Goal: Transaction & Acquisition: Obtain resource

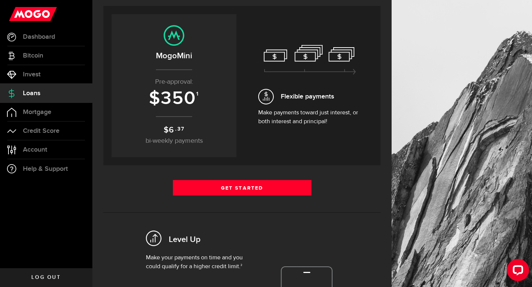
scroll to position [152, 0]
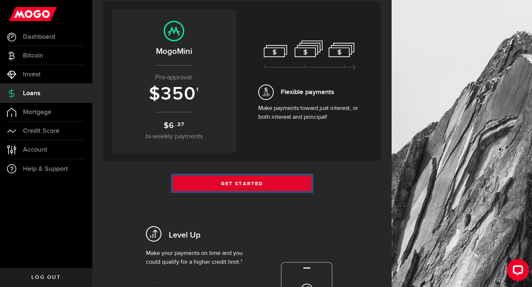
click at [234, 182] on link "Get Started" at bounding box center [242, 184] width 139 height 16
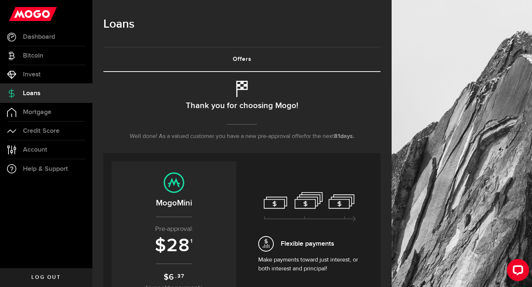
click at [32, 91] on span "Loans" at bounding box center [31, 93] width 17 height 7
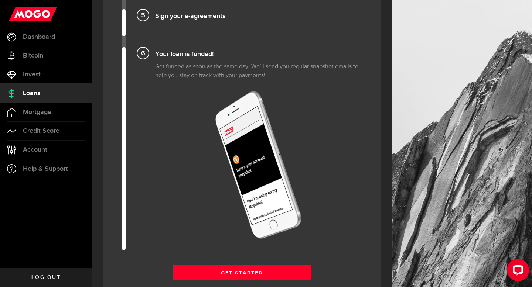
scroll to position [1033, 0]
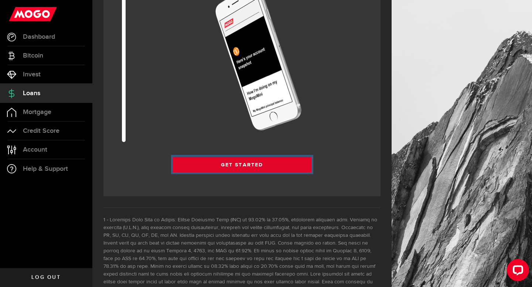
click at [247, 165] on link "Get Started" at bounding box center [242, 165] width 139 height 16
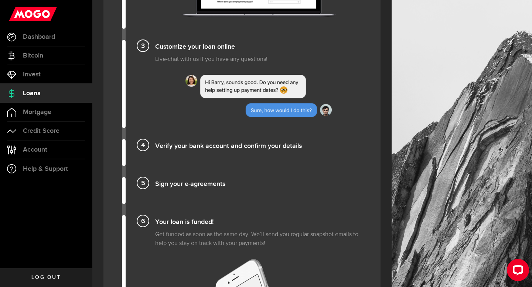
scroll to position [762, 0]
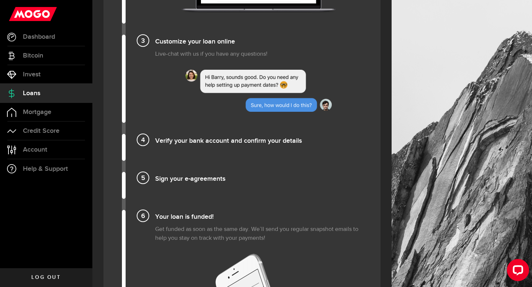
click at [273, 108] on img at bounding box center [258, 91] width 146 height 42
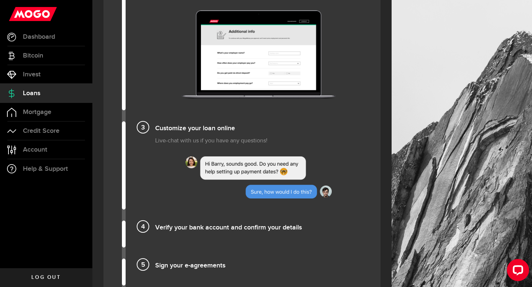
scroll to position [598, 0]
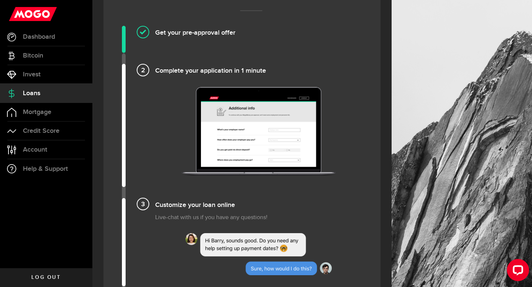
click at [155, 74] on h4 "Complete your application in 1 minute" at bounding box center [258, 70] width 207 height 12
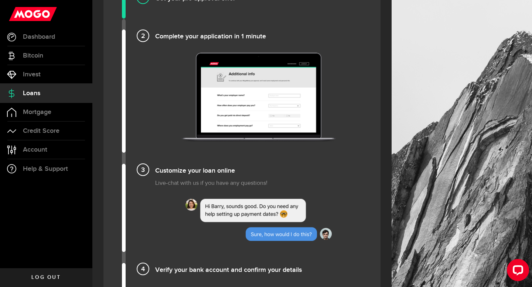
click at [250, 103] on img at bounding box center [259, 97] width 154 height 89
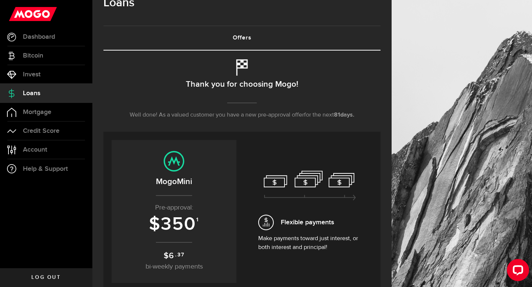
scroll to position [0, 0]
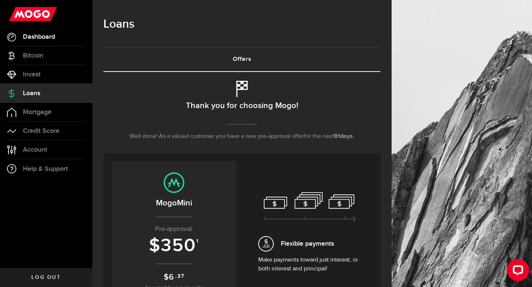
click at [44, 35] on span "Dashboard" at bounding box center [39, 37] width 32 height 7
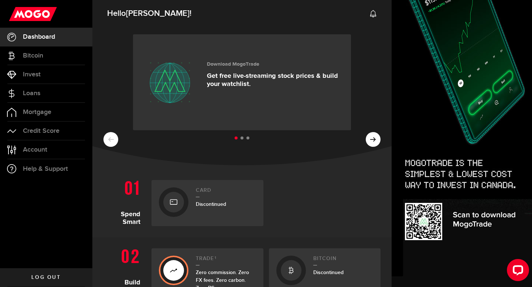
click at [378, 138] on ul at bounding box center [241, 139] width 277 height 10
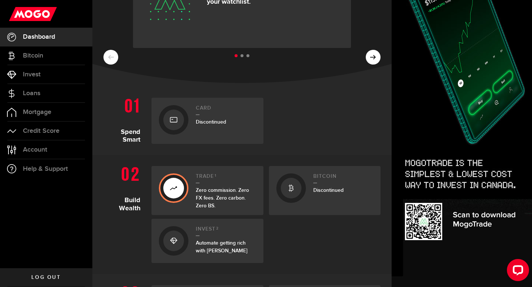
scroll to position [83, 0]
click at [293, 195] on div at bounding box center [291, 187] width 21 height 21
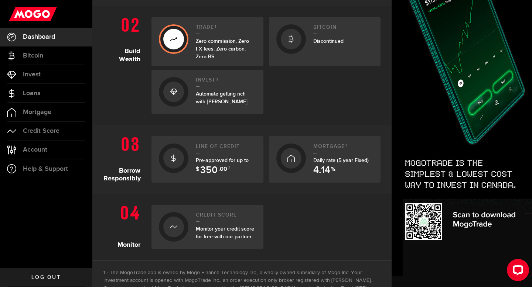
scroll to position [232, 0]
click at [212, 174] on span "350" at bounding box center [208, 170] width 17 height 10
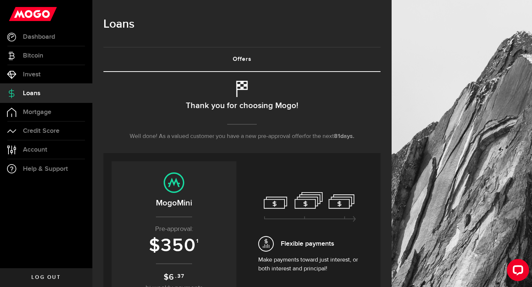
click at [187, 238] on span "350" at bounding box center [178, 246] width 35 height 22
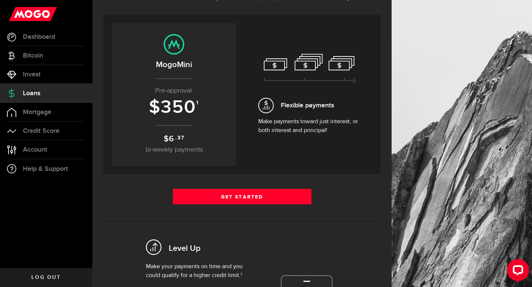
scroll to position [143, 0]
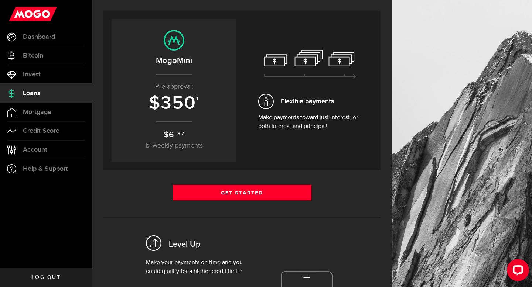
click at [240, 183] on div "Borrow responsibly Get your pre-approved offer based on your financial history …" at bounding box center [241, 171] width 277 height 484
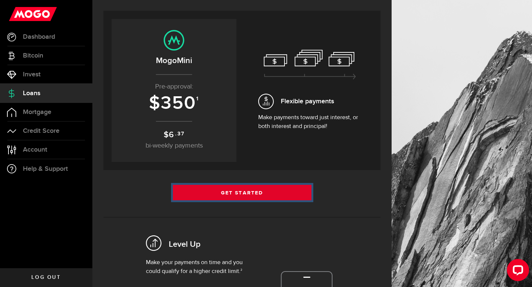
click at [240, 190] on link "Get Started" at bounding box center [242, 193] width 139 height 16
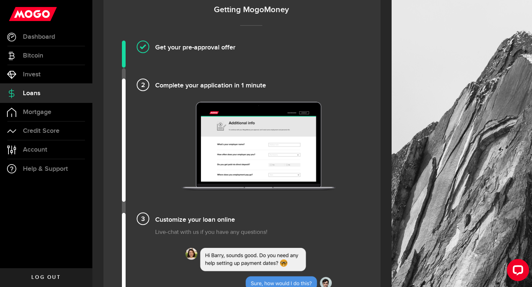
scroll to position [709, 0]
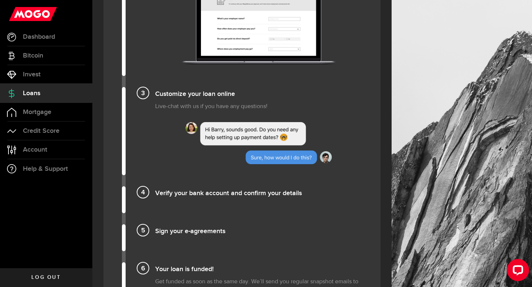
click at [246, 140] on img at bounding box center [258, 143] width 146 height 42
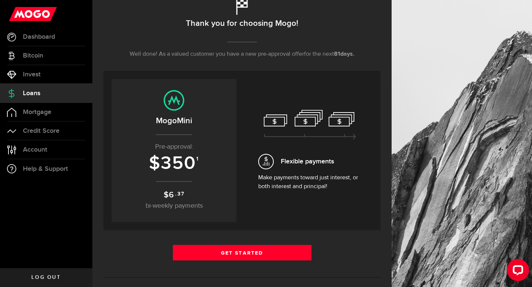
scroll to position [96, 0]
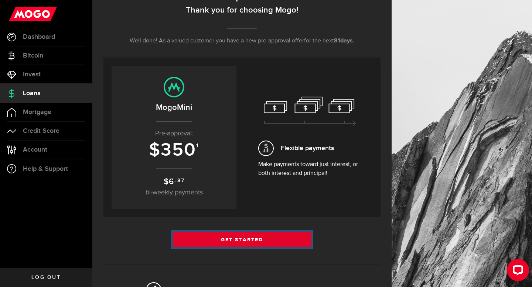
click at [222, 242] on link "Get Started" at bounding box center [242, 240] width 139 height 16
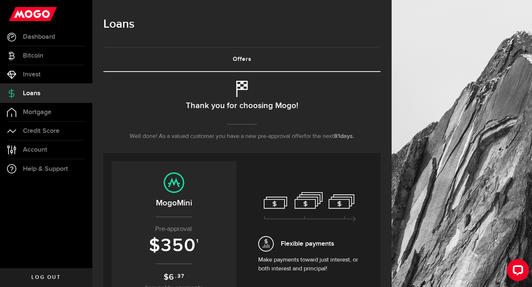
click at [232, 107] on h2 "Thank you for choosing Mogo!" at bounding box center [242, 106] width 112 height 16
click at [238, 92] on icon at bounding box center [242, 89] width 16 height 16
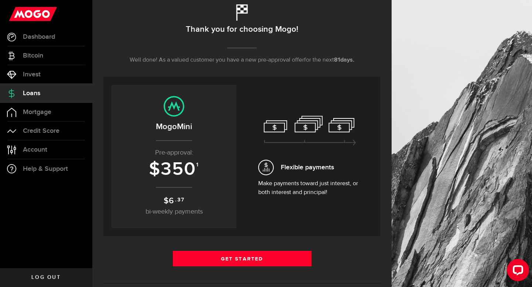
scroll to position [77, 0]
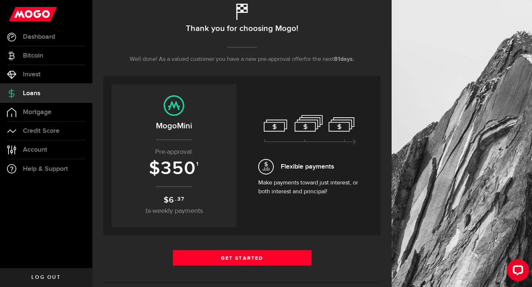
click at [283, 169] on span "Flexible payments" at bounding box center [307, 167] width 53 height 10
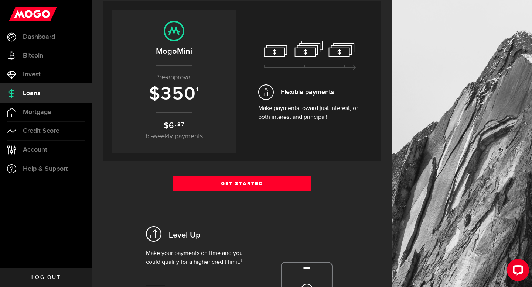
scroll to position [158, 0]
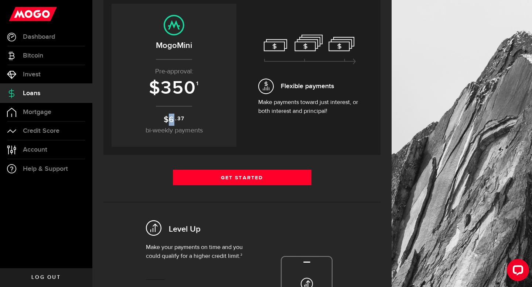
click at [172, 118] on span "6" at bounding box center [172, 120] width 6 height 10
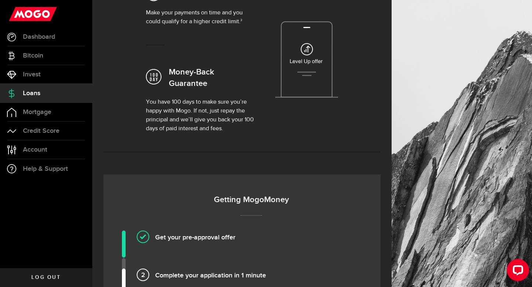
scroll to position [509, 0]
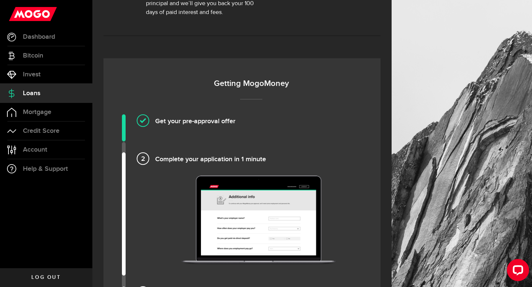
click at [167, 115] on h4 "Get your pre-approval offer" at bounding box center [258, 121] width 207 height 12
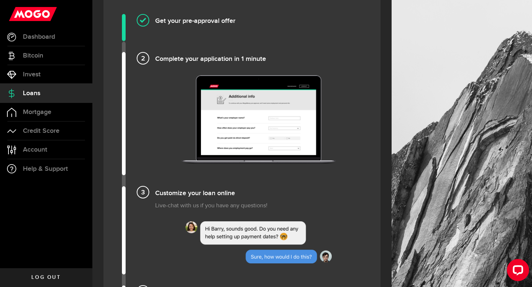
scroll to position [611, 0]
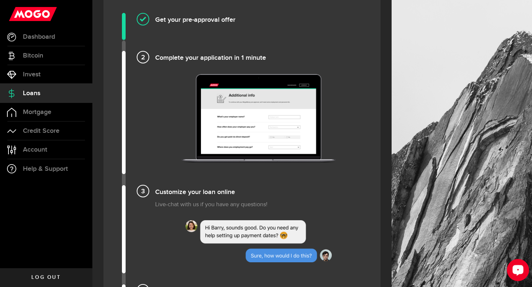
click at [514, 269] on div "Open LiveChat chat widget" at bounding box center [518, 270] width 13 height 13
